Goal: Find specific page/section: Find specific page/section

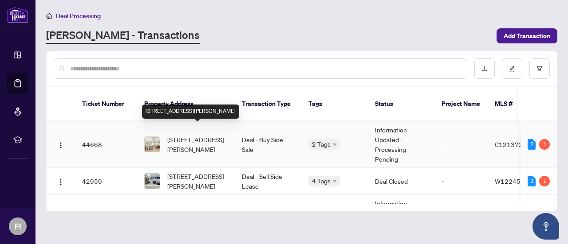
click at [180, 135] on span "[STREET_ADDRESS][PERSON_NAME]" at bounding box center [197, 145] width 60 height 20
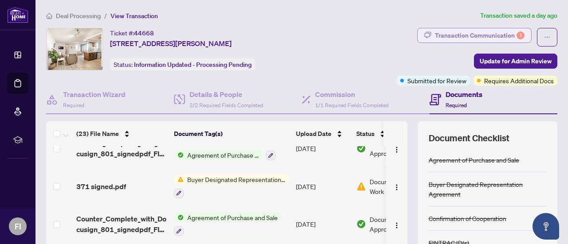
click at [477, 35] on div "Transaction Communication 1" at bounding box center [480, 35] width 90 height 14
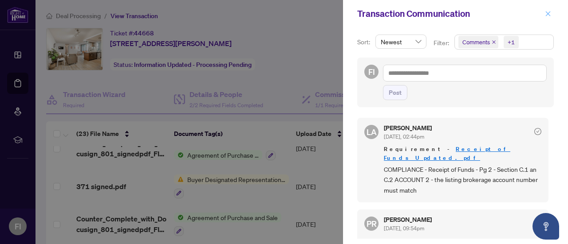
drag, startPoint x: 550, startPoint y: 13, endPoint x: 513, endPoint y: 1, distance: 39.0
click at [549, 13] on icon "close" at bounding box center [548, 14] width 6 height 6
